Goal: Information Seeking & Learning: Learn about a topic

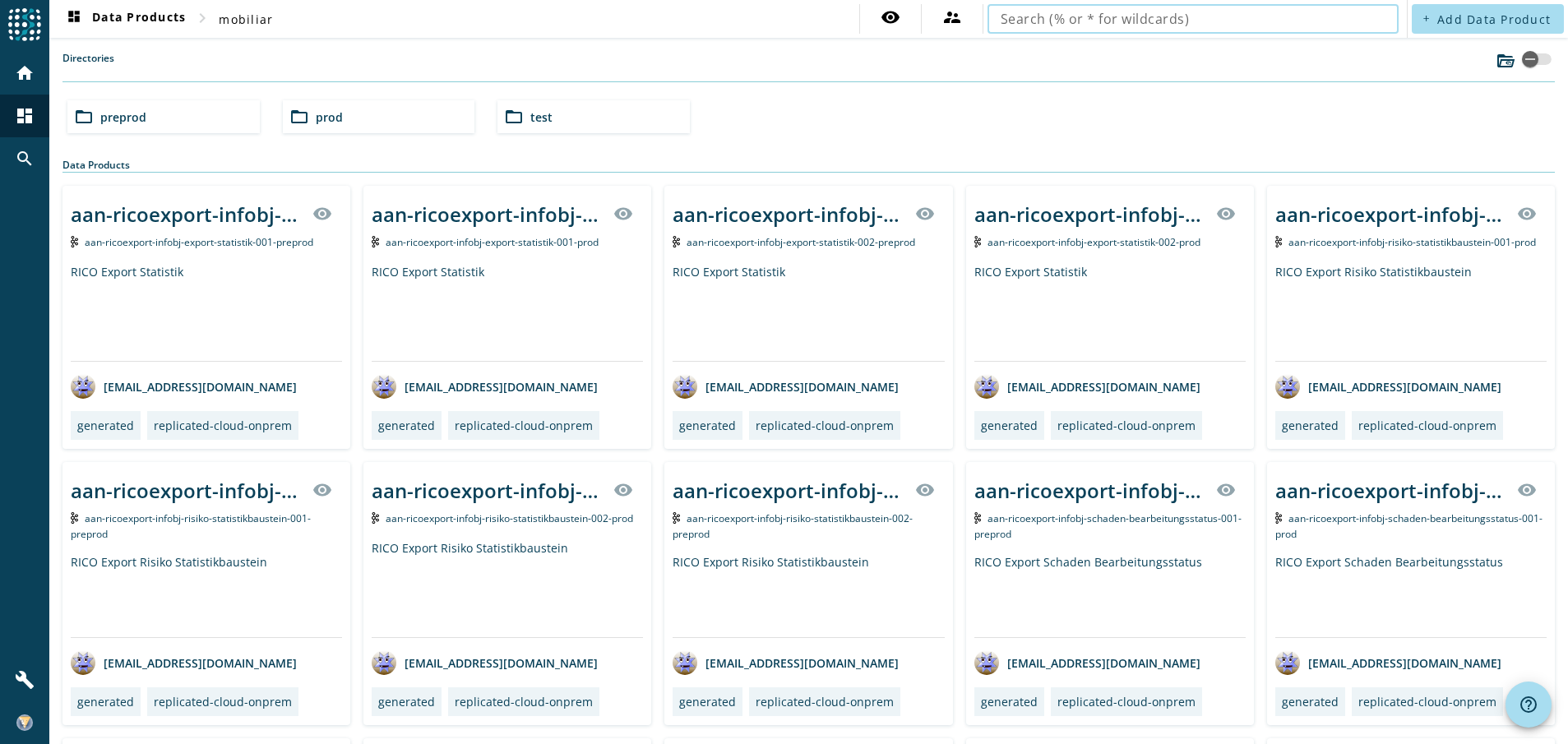
click at [1143, 10] on input "text" at bounding box center [1193, 19] width 385 height 20
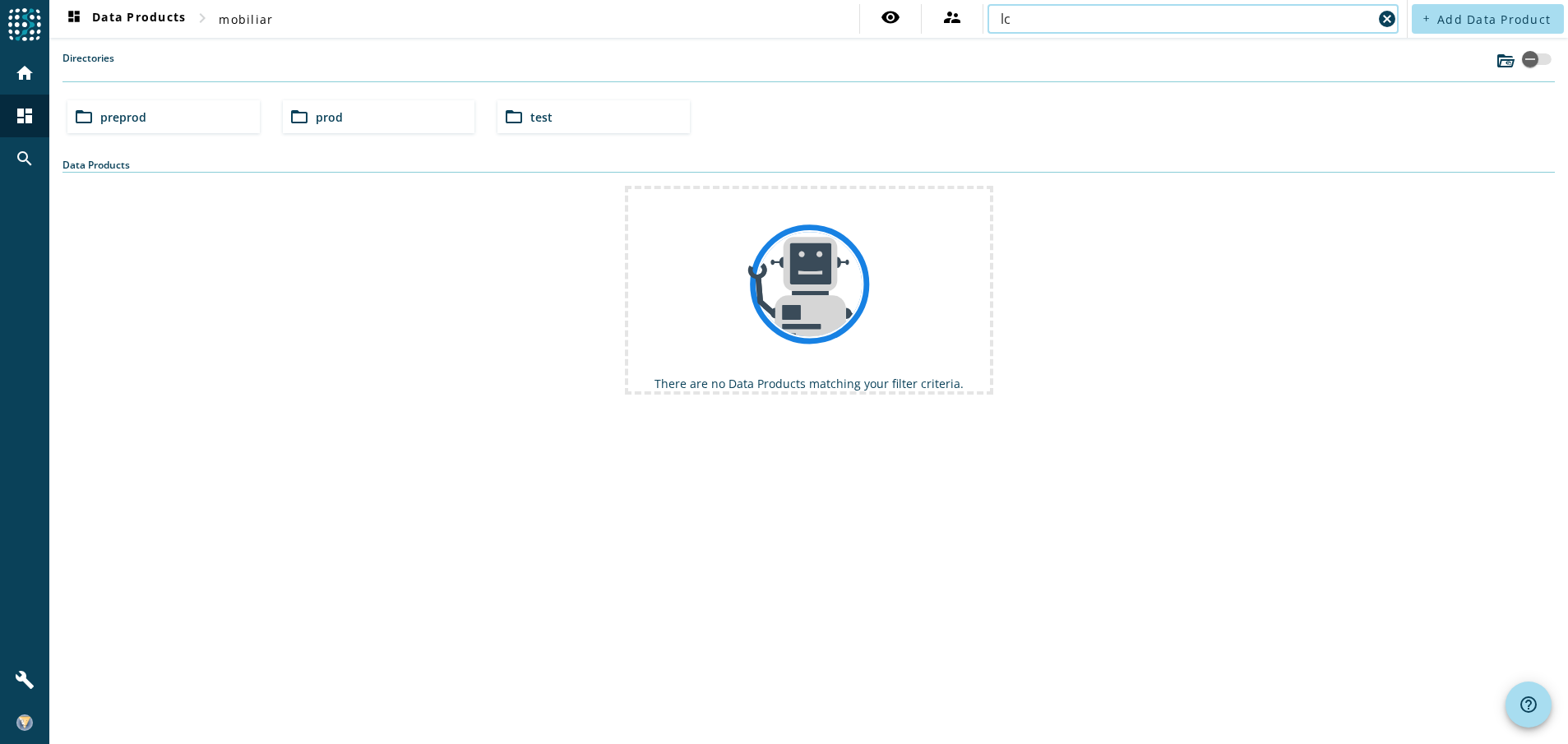
type input "l"
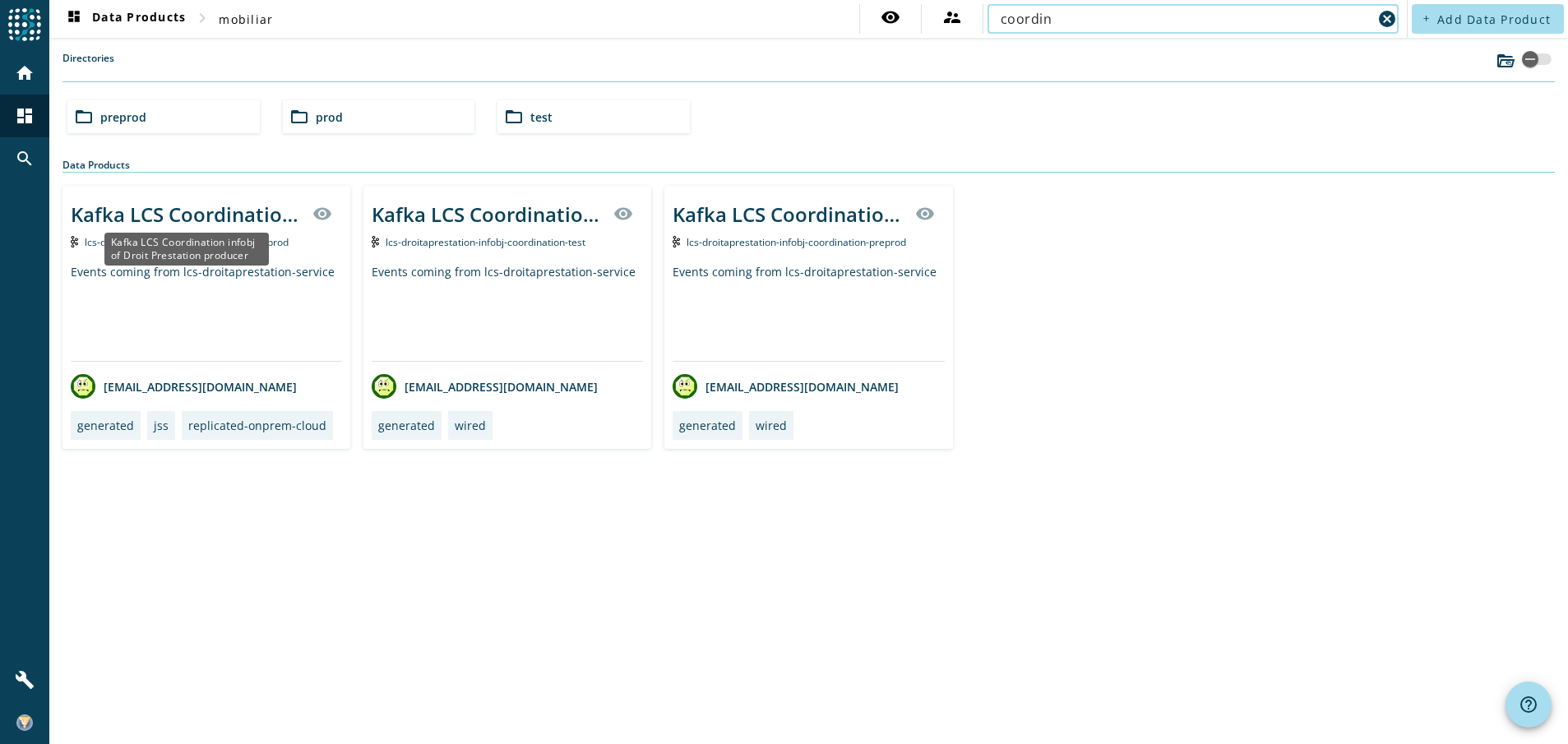
type input "coordin"
click at [201, 222] on div "Kafka LCS Coordination infobj of Droit Prestation producer" at bounding box center [186, 214] width 232 height 27
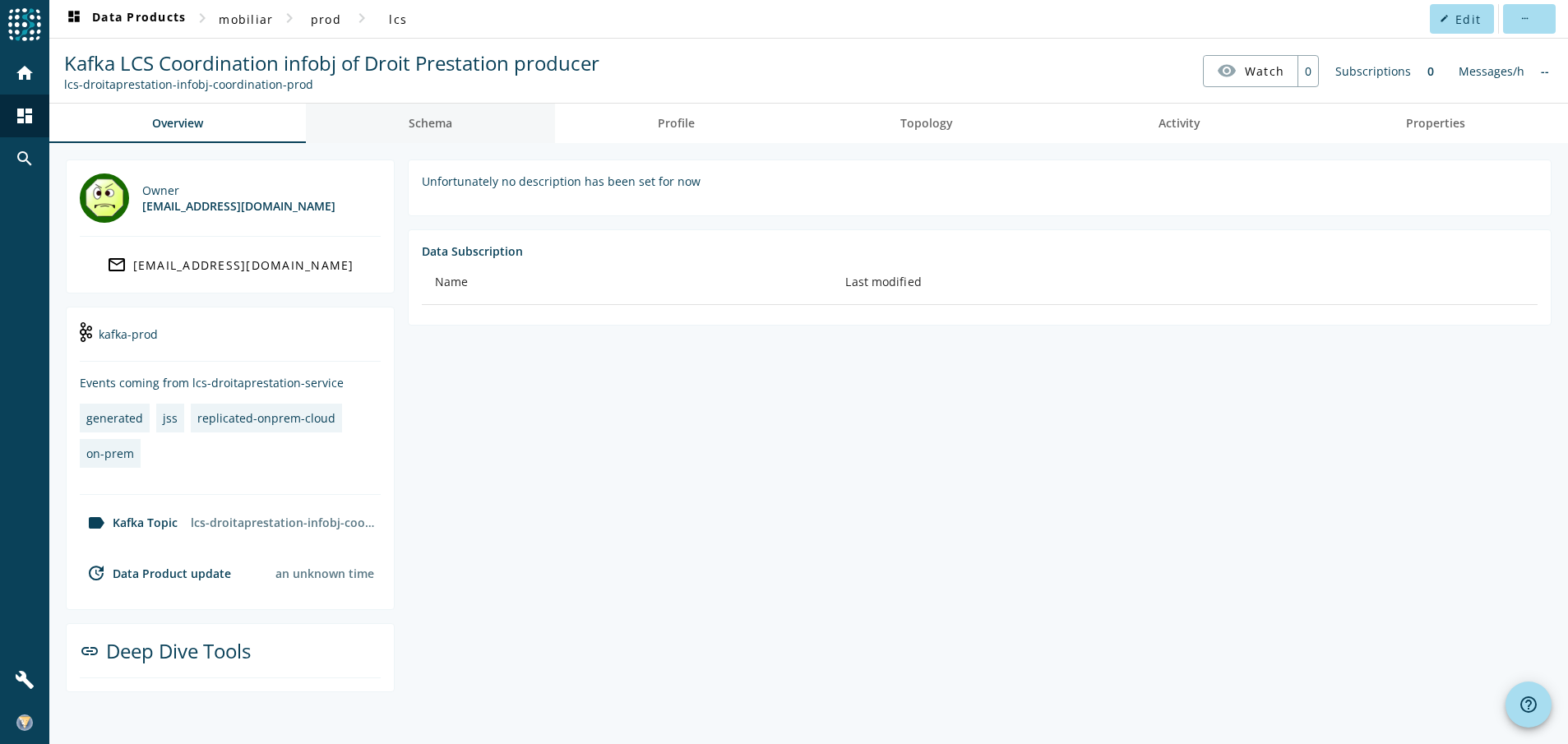
click at [447, 125] on span "Schema" at bounding box center [430, 123] width 43 height 12
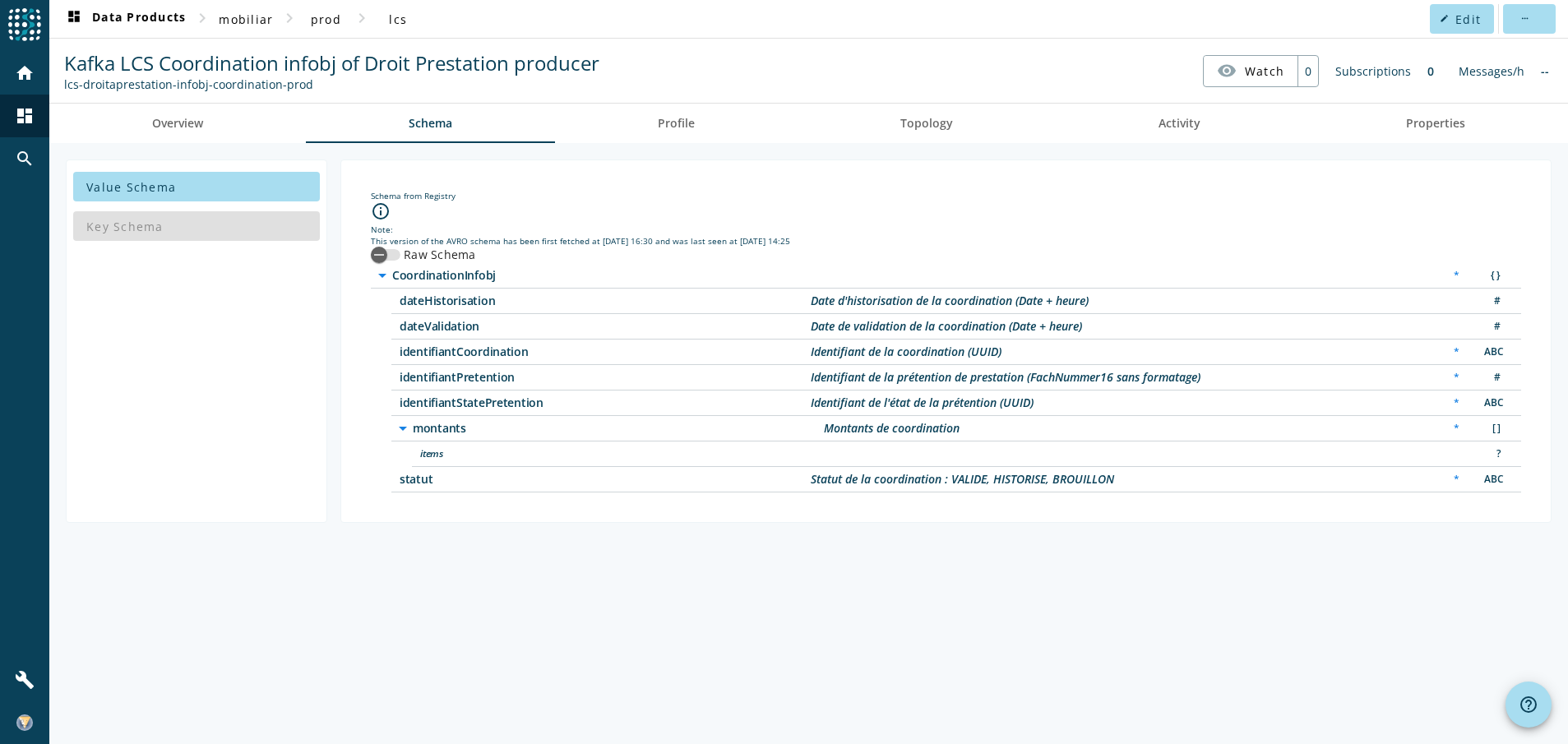
click at [402, 425] on icon "arrow_drop_down" at bounding box center [403, 428] width 20 height 20
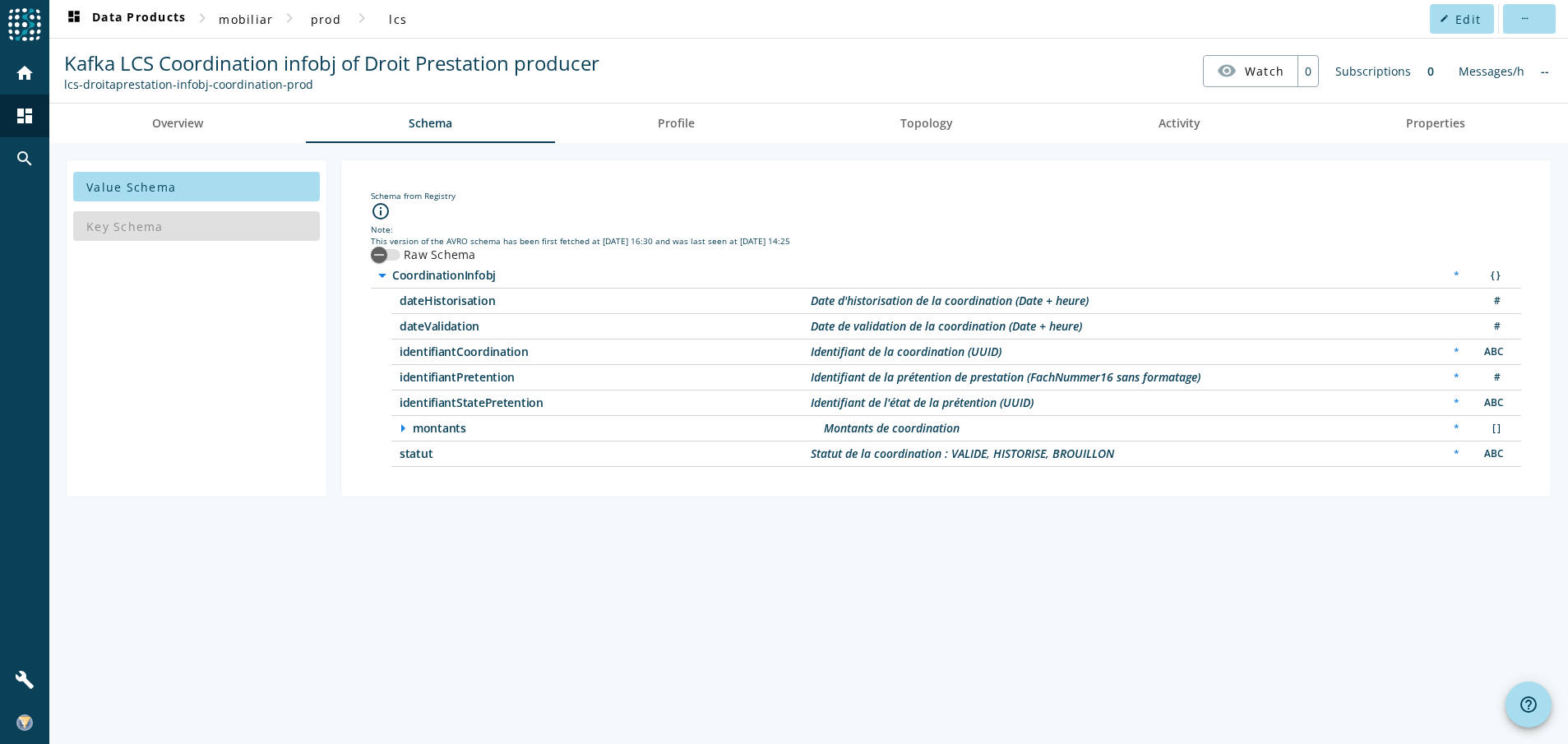
click at [402, 425] on icon "arrow_right" at bounding box center [403, 428] width 20 height 20
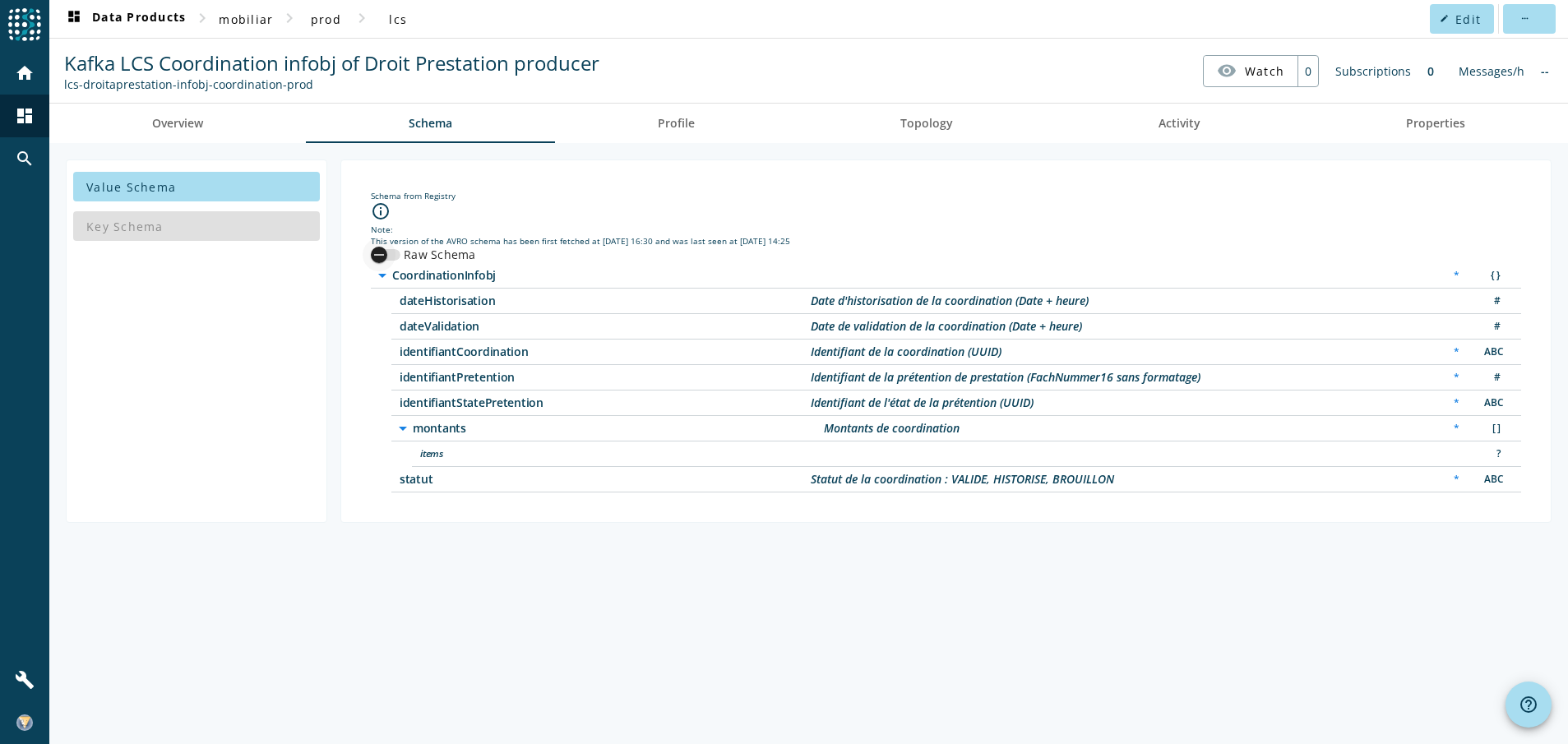
click at [384, 254] on icon "button" at bounding box center [379, 254] width 14 height 14
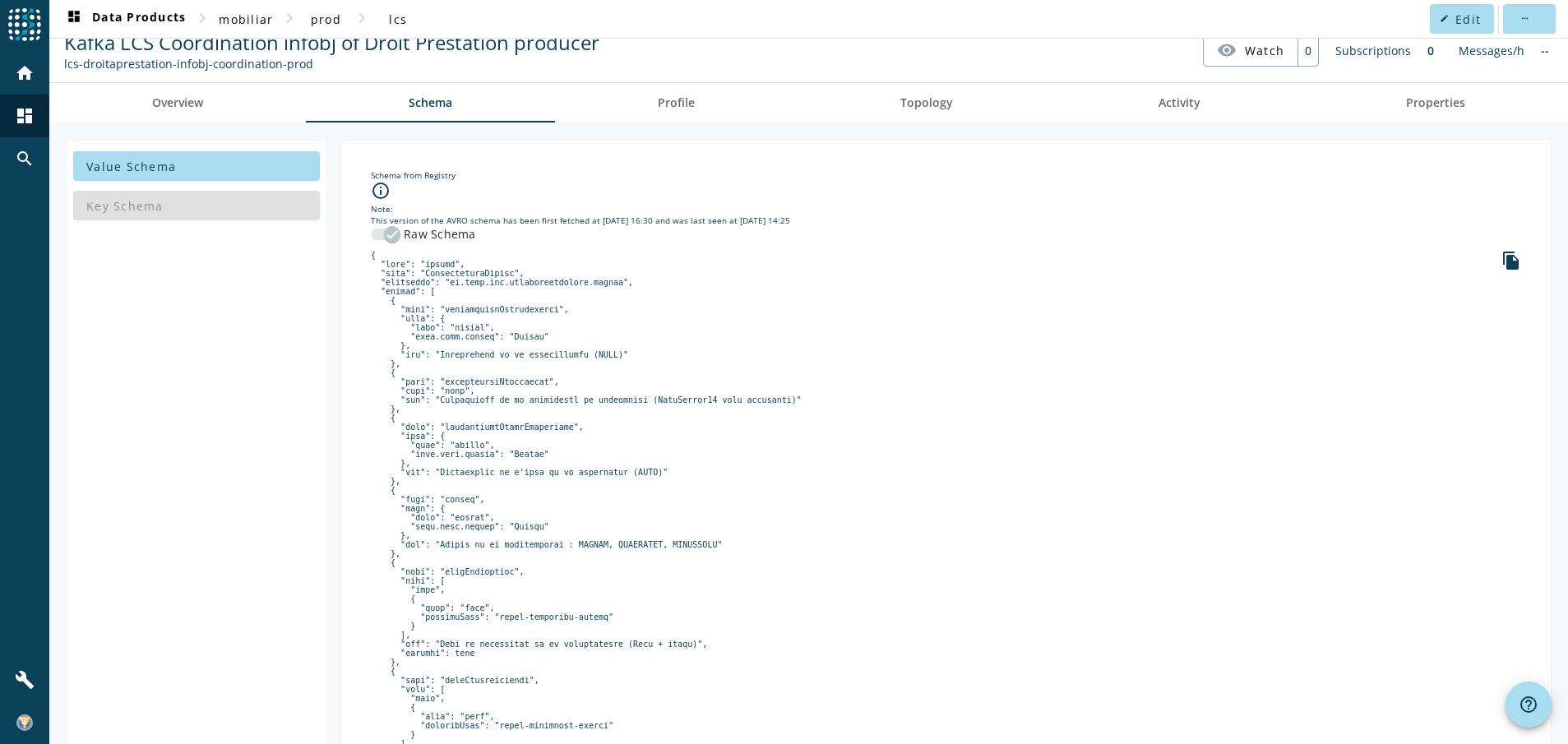
scroll to position [1, 0]
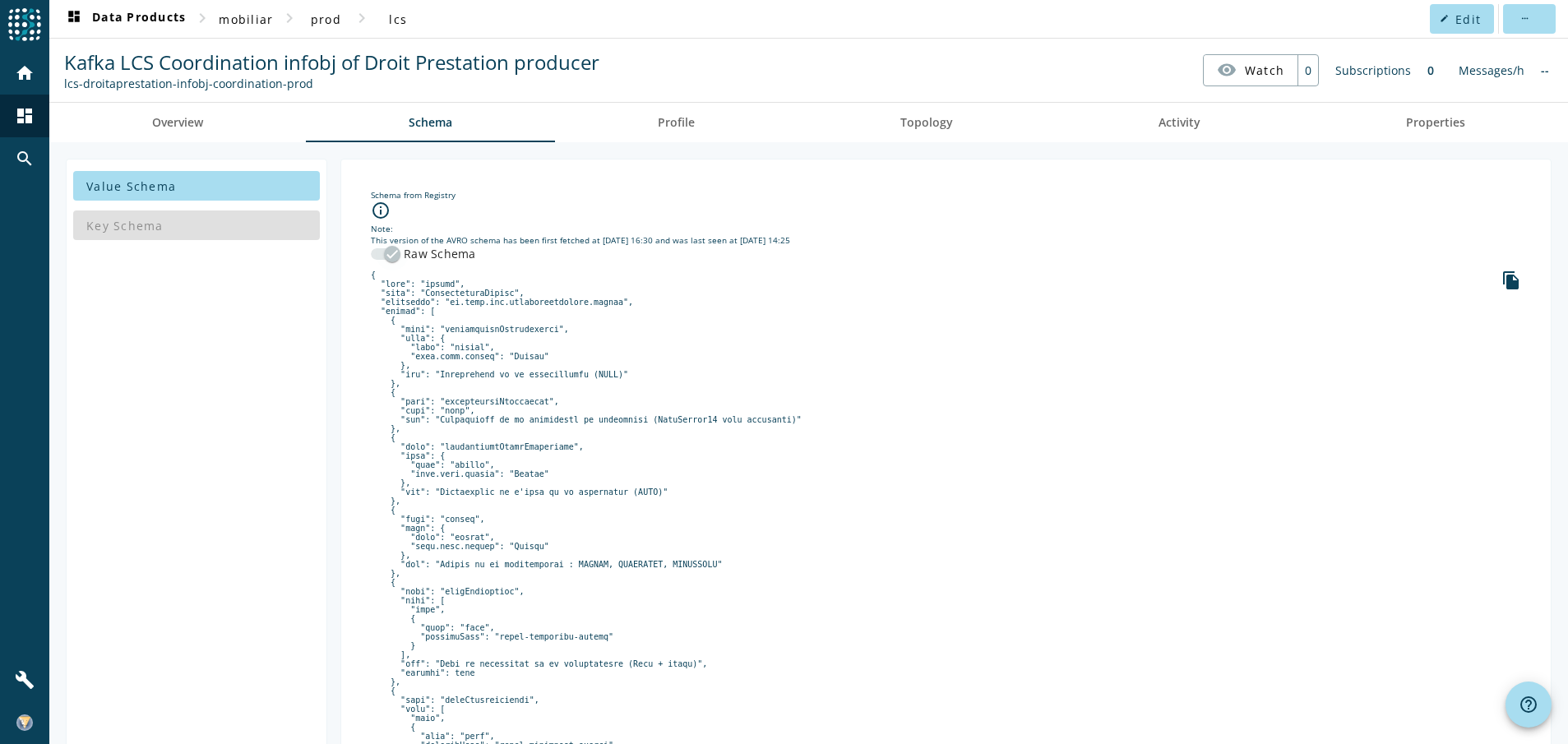
click at [384, 250] on div "button" at bounding box center [392, 254] width 16 height 16
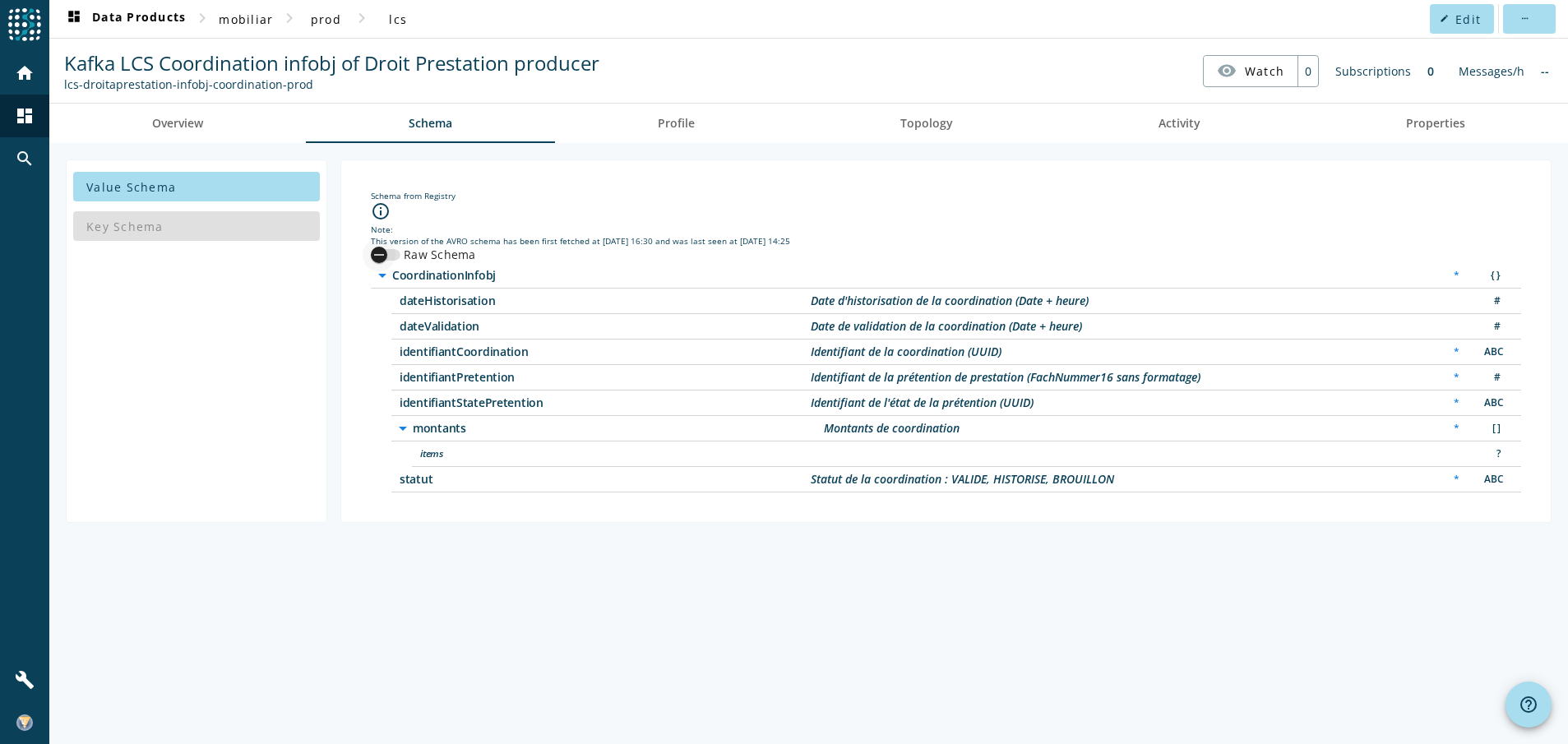
scroll to position [0, 0]
click at [398, 251] on div "button" at bounding box center [385, 254] width 30 height 12
